Goal: Complete application form

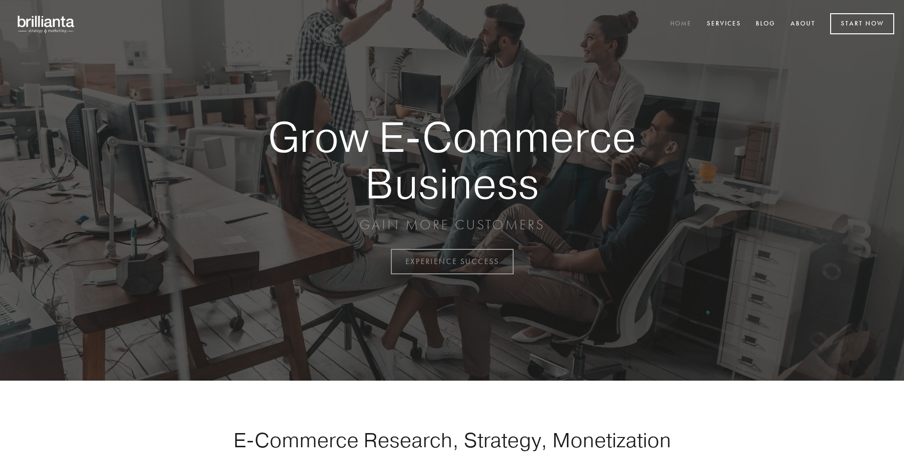
scroll to position [2566, 0]
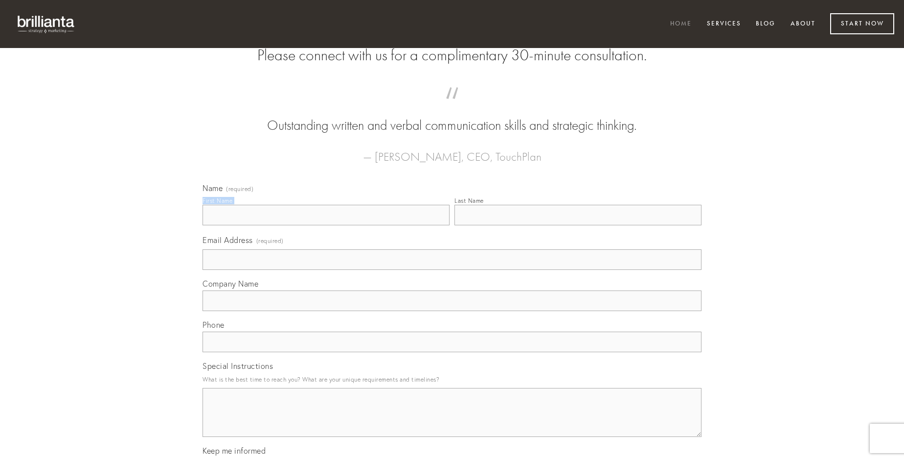
type input "[PERSON_NAME]"
click at [578, 225] on input "Last Name" at bounding box center [578, 215] width 247 height 21
type input "[PERSON_NAME]"
click at [452, 270] on input "Email Address (required)" at bounding box center [452, 259] width 499 height 21
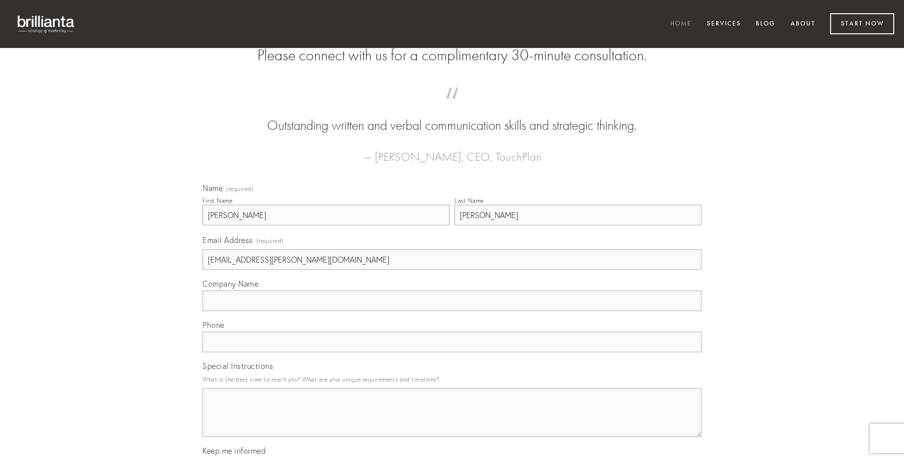
type input "[EMAIL_ADDRESS][PERSON_NAME][DOMAIN_NAME]"
click at [452, 311] on input "Company Name" at bounding box center [452, 300] width 499 height 21
type input "ipsam"
click at [452, 352] on input "text" at bounding box center [452, 341] width 499 height 21
click at [452, 421] on textarea "Special Instructions" at bounding box center [452, 412] width 499 height 49
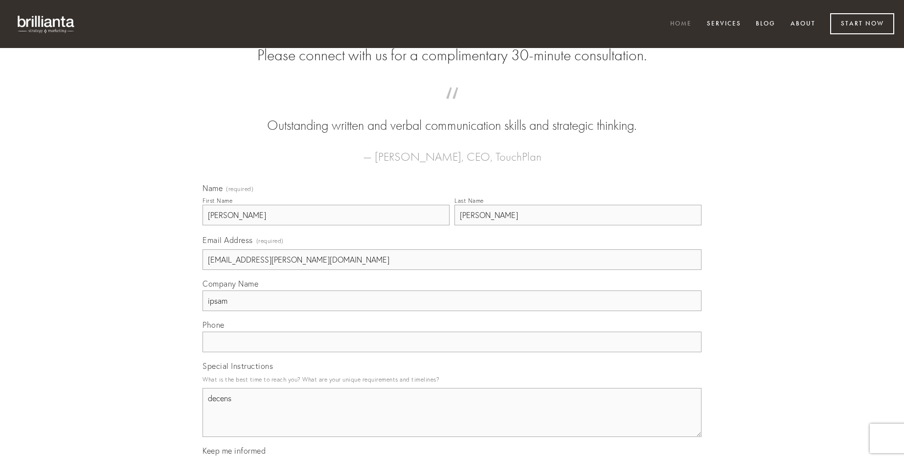
type textarea "decens"
